Goal: Navigation & Orientation: Find specific page/section

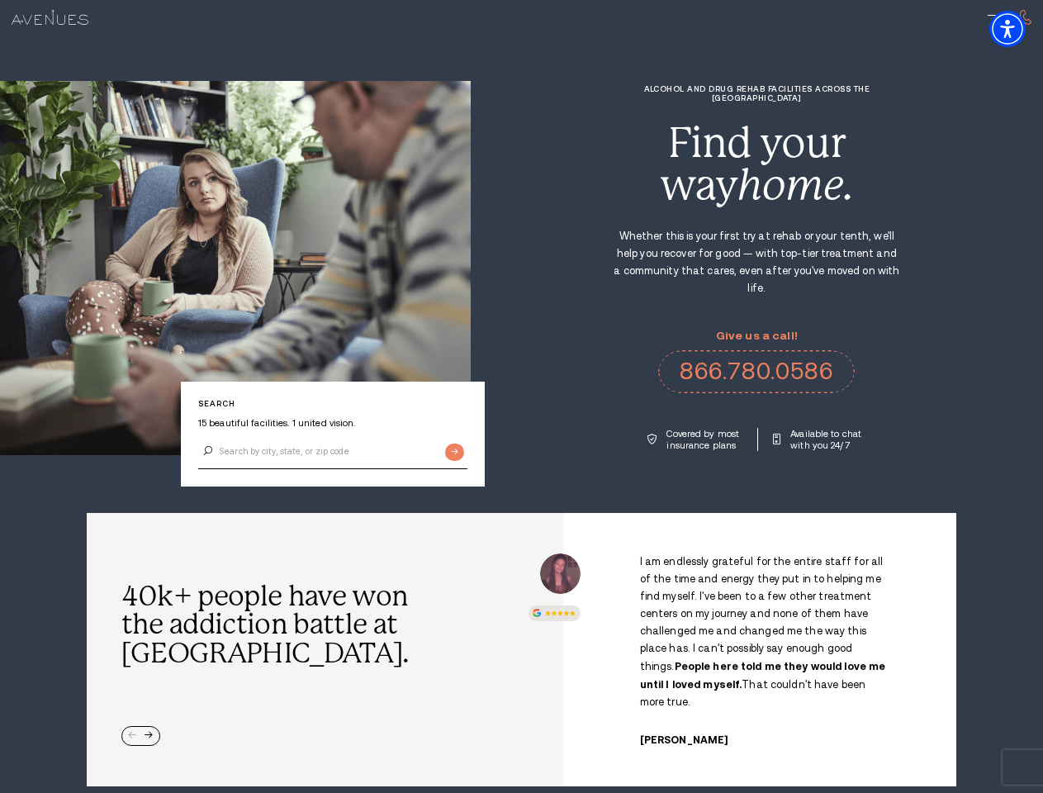
click at [521, 396] on div "Alcohol and Drug Rehab Facilities across the [GEOGRAPHIC_DATA] Find your way ho…" at bounding box center [757, 267] width 572 height 367
click at [1022, 29] on img "Accessibility Menu" at bounding box center [1007, 29] width 36 height 36
